Goal: Task Accomplishment & Management: Use online tool/utility

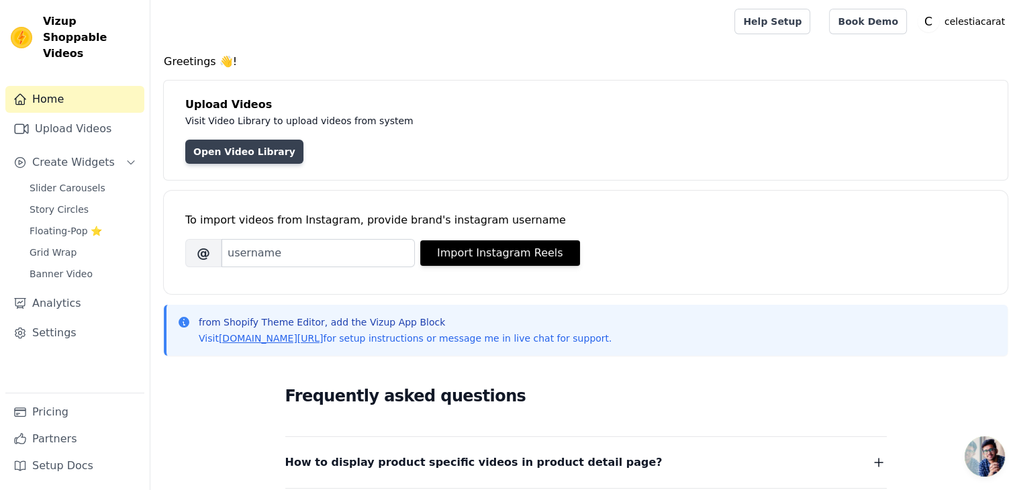
click at [241, 156] on link "Open Video Library" at bounding box center [244, 152] width 118 height 24
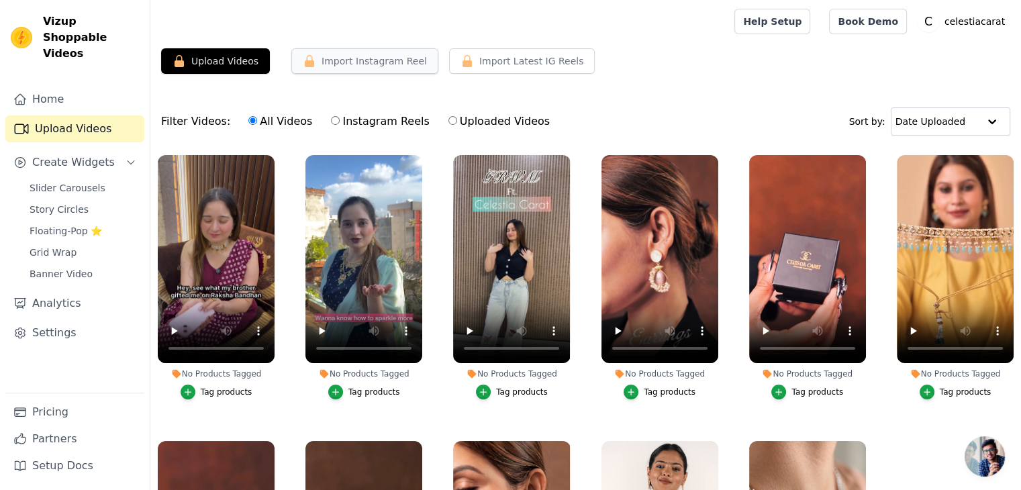
click at [353, 66] on button "Import Instagram Reel" at bounding box center [364, 61] width 147 height 26
click at [357, 59] on button "Import Instagram Reel" at bounding box center [364, 61] width 147 height 26
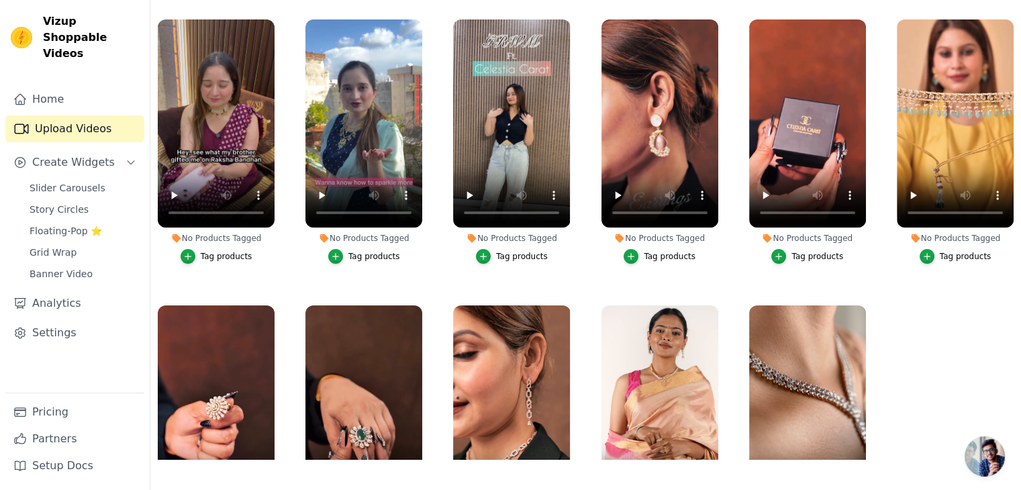
scroll to position [136, 0]
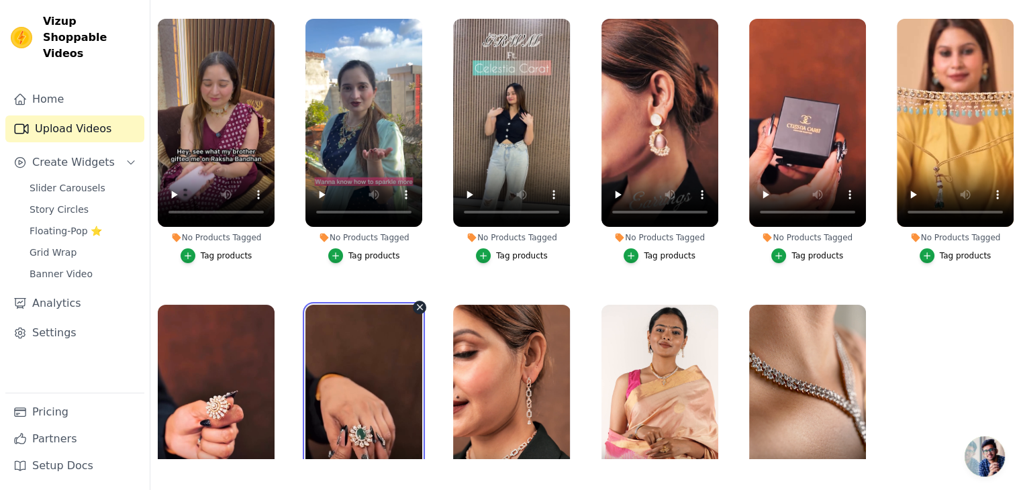
click at [347, 344] on video at bounding box center [364, 409] width 117 height 208
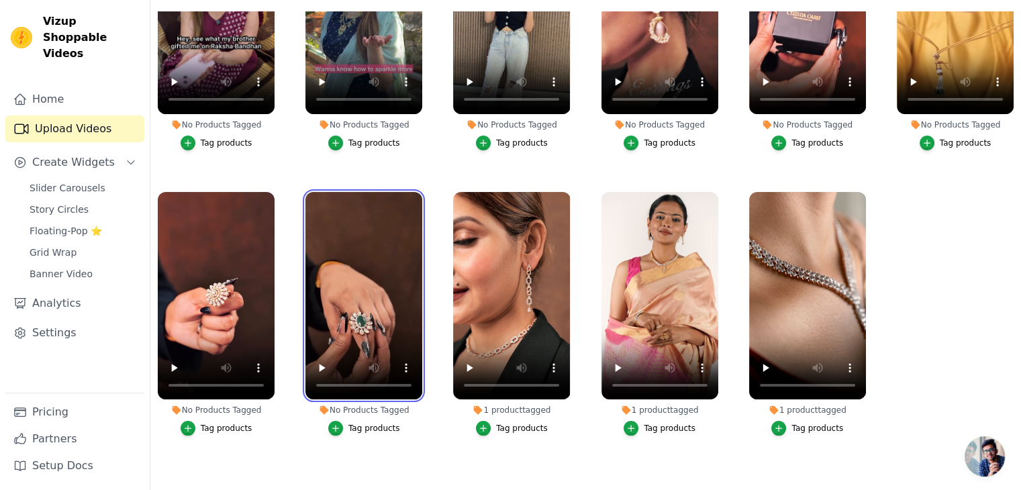
scroll to position [128, 0]
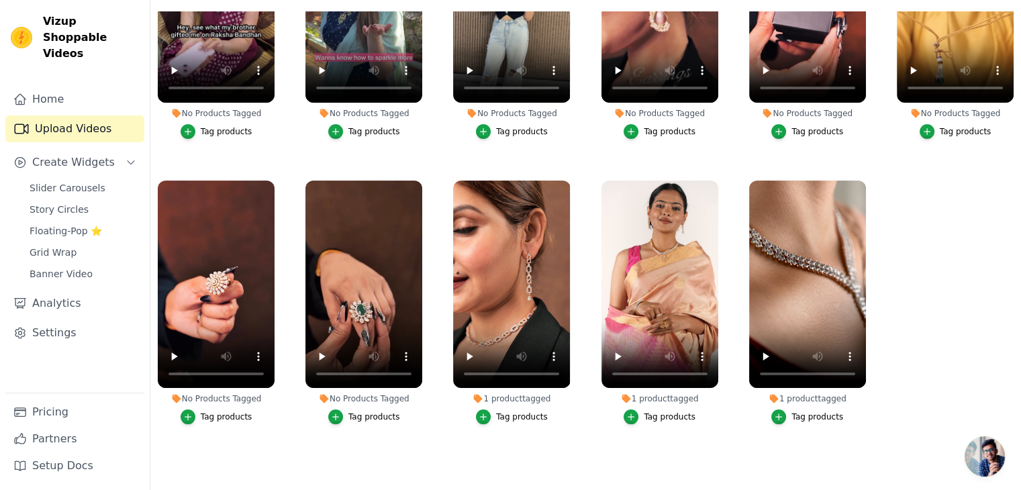
click at [361, 412] on div "Tag products" at bounding box center [375, 417] width 52 height 11
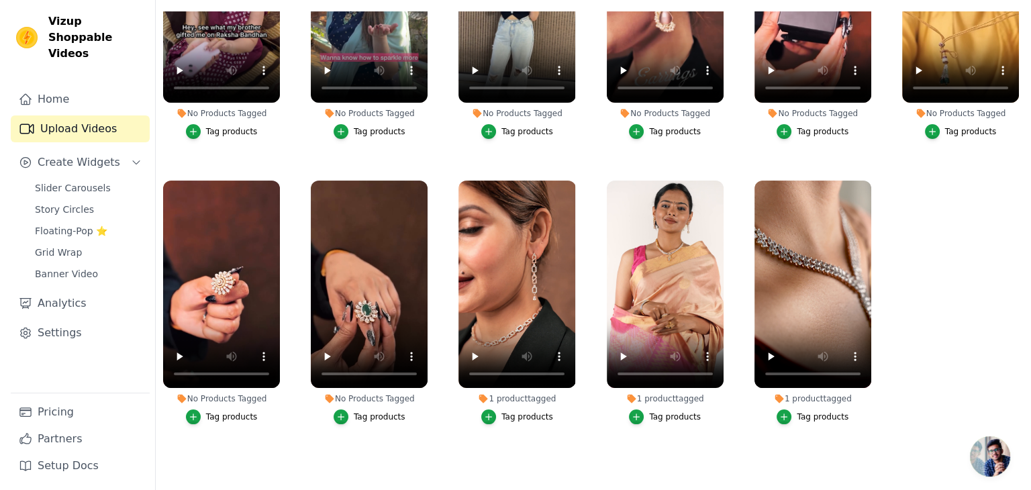
scroll to position [0, 0]
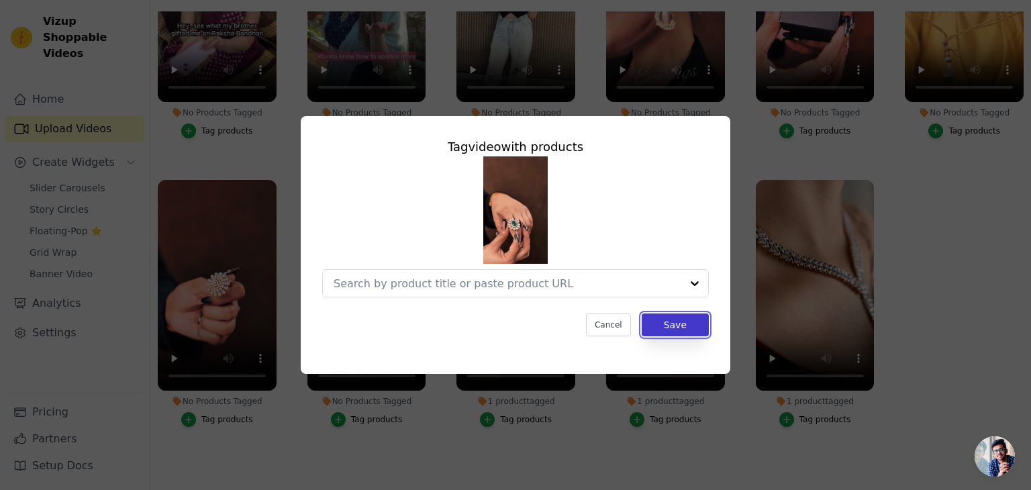
click at [671, 324] on button "Save" at bounding box center [675, 325] width 67 height 23
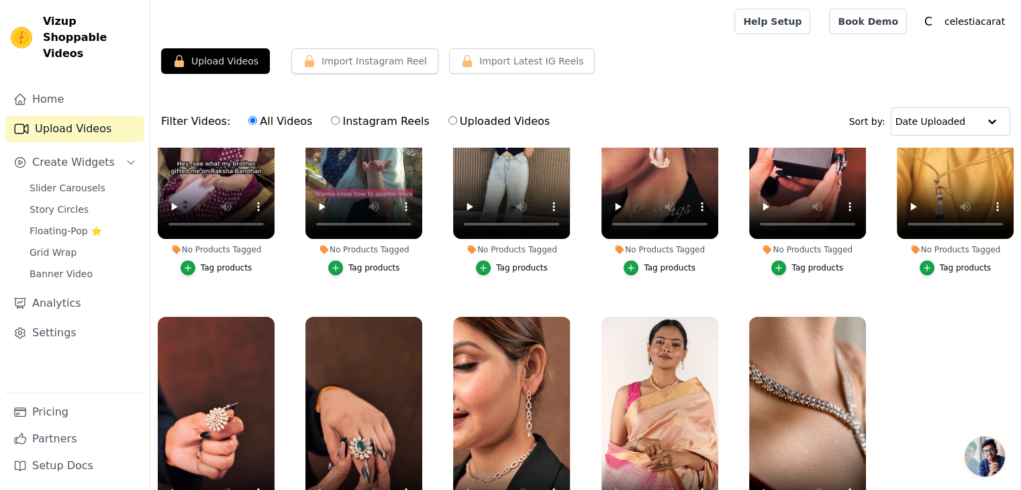
click at [449, 120] on input "Uploaded Videos" at bounding box center [453, 120] width 9 height 9
radio input "true"
click at [248, 120] on input "All Videos" at bounding box center [252, 120] width 9 height 9
radio input "true"
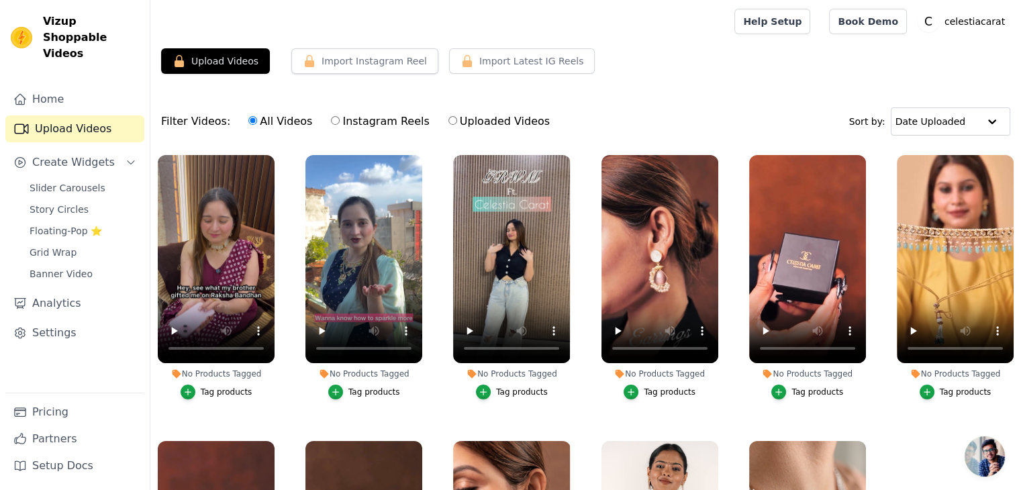
drag, startPoint x: 1017, startPoint y: 146, endPoint x: 1018, endPoint y: 155, distance: 9.5
click at [1018, 155] on form "Filter Videos: All Videos Instagram Reels Uploaded Videos Sort by: Date Uploade…" at bounding box center [585, 345] width 871 height 500
click at [894, 430] on ul "No Products Tagged Tag products No Products Tagged Tag products No Products Tag…" at bounding box center [585, 371] width 871 height 447
click at [713, 156] on icon "button" at bounding box center [715, 157] width 5 height 5
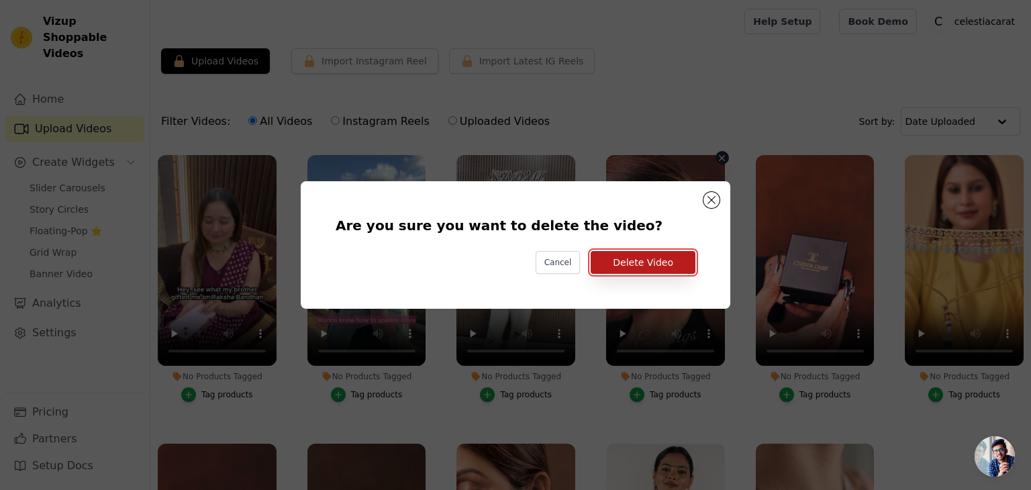
click at [650, 256] on button "Delete Video" at bounding box center [643, 262] width 105 height 23
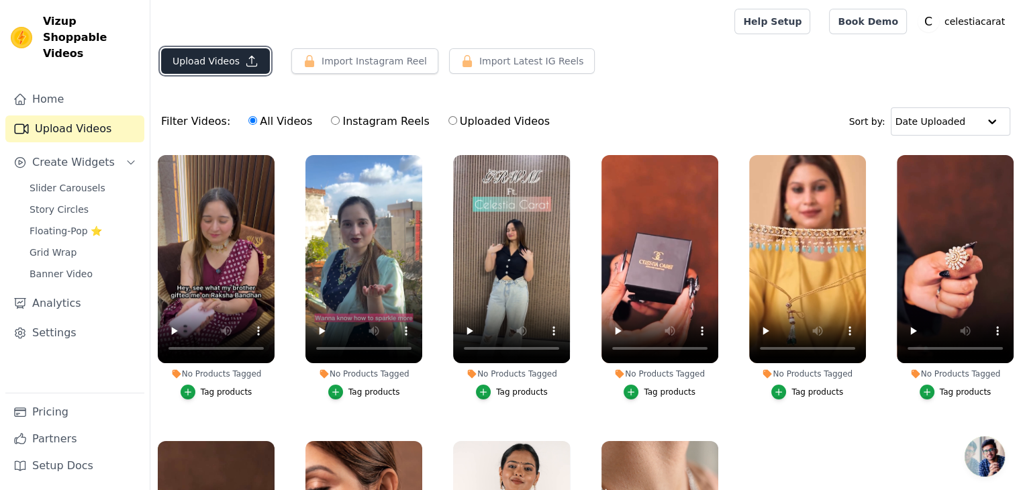
click at [245, 60] on icon "button" at bounding box center [251, 60] width 13 height 13
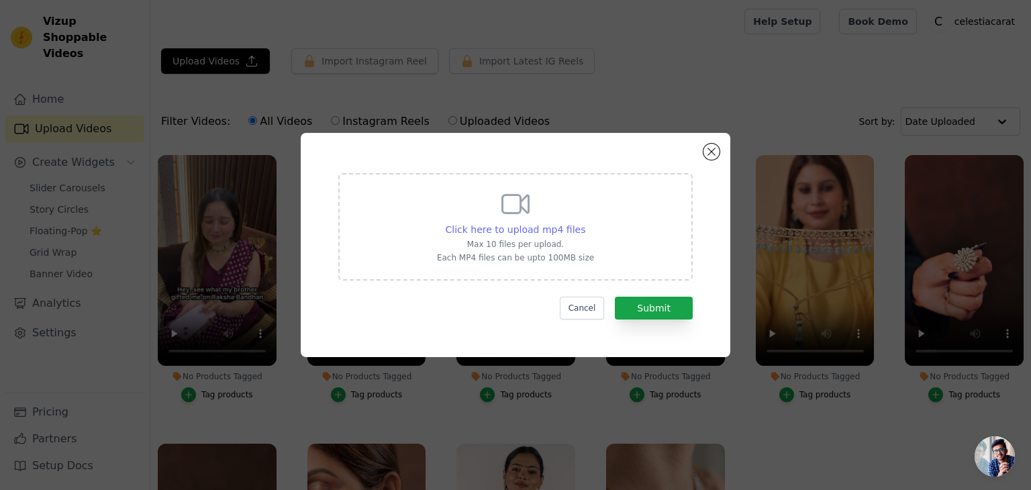
click at [508, 232] on span "Click here to upload mp4 files" at bounding box center [516, 229] width 140 height 11
click at [585, 223] on input "Click here to upload mp4 files Max 10 files per upload. Each MP4 files can be u…" at bounding box center [585, 222] width 1 height 1
click at [706, 154] on button "Close modal" at bounding box center [712, 152] width 16 height 16
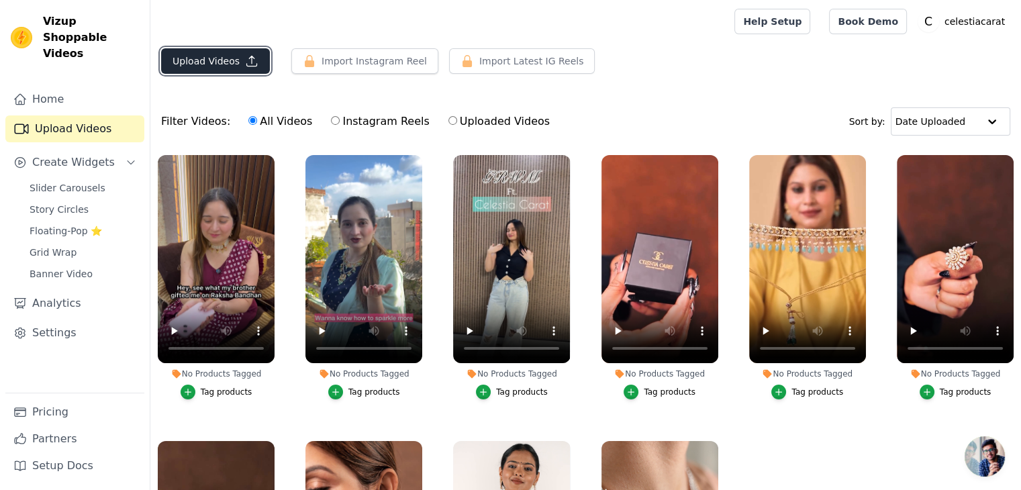
click at [218, 57] on button "Upload Videos" at bounding box center [215, 61] width 109 height 26
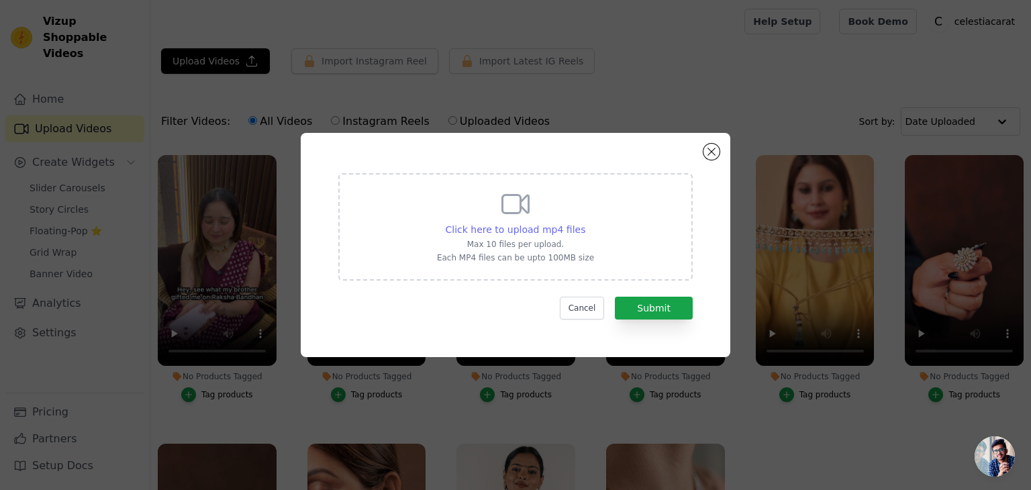
click at [494, 229] on span "Click here to upload mp4 files" at bounding box center [516, 229] width 140 height 11
click at [585, 223] on input "Click here to upload mp4 files Max 10 files per upload. Each MP4 files can be u…" at bounding box center [585, 222] width 1 height 1
click at [714, 154] on button "Close modal" at bounding box center [712, 152] width 16 height 16
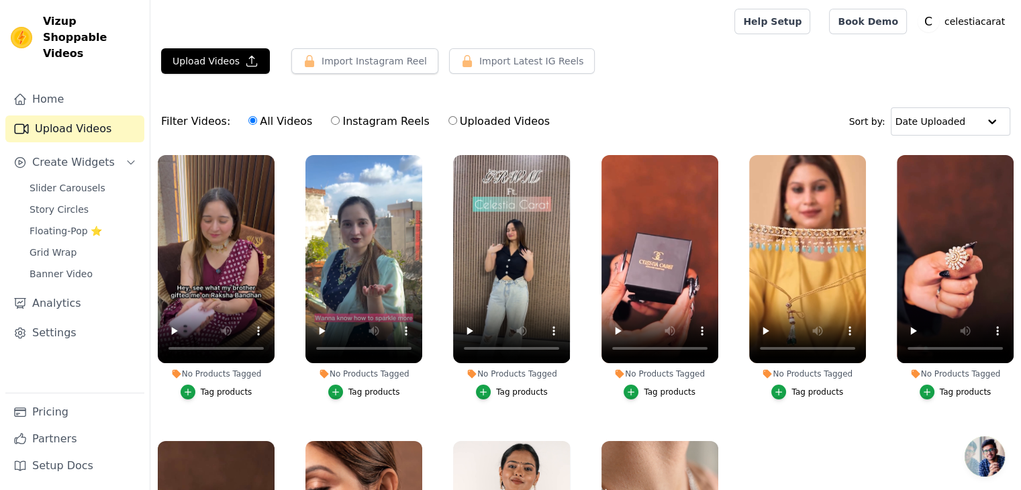
click at [449, 120] on input "Uploaded Videos" at bounding box center [453, 120] width 9 height 9
radio input "true"
click at [248, 120] on input "All Videos" at bounding box center [252, 120] width 9 height 9
radio input "true"
